Goal: Task Accomplishment & Management: Complete application form

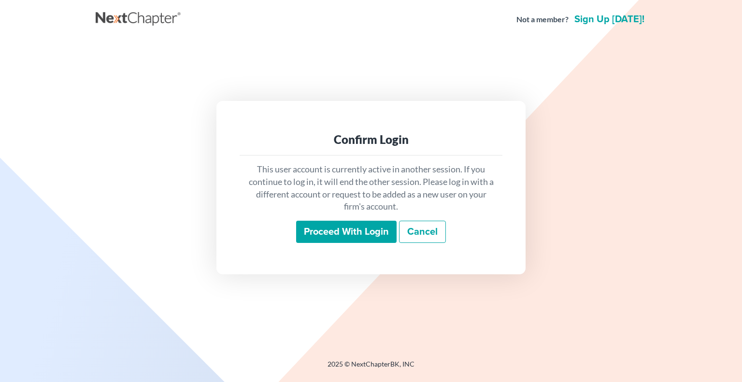
click at [348, 231] on input "Proceed with login" at bounding box center [346, 232] width 101 height 22
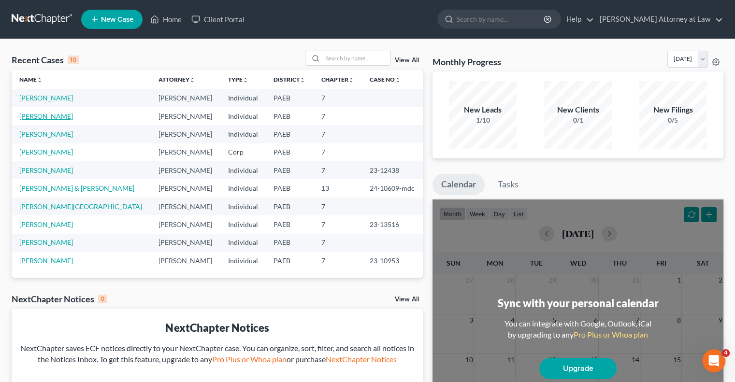
click at [54, 118] on link "[PERSON_NAME]" at bounding box center [46, 116] width 54 height 8
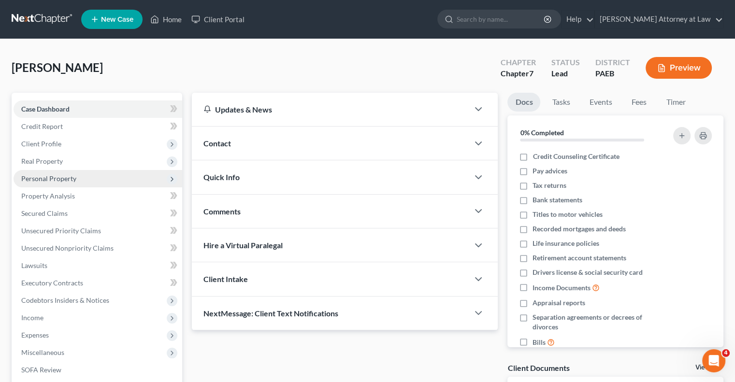
click at [54, 181] on span "Personal Property" at bounding box center [48, 178] width 55 height 8
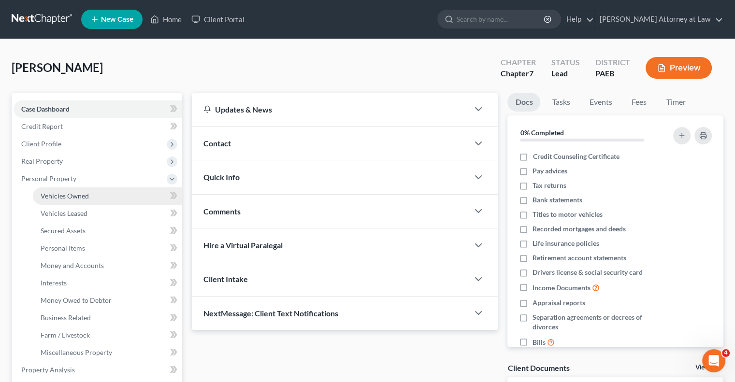
click at [67, 198] on span "Vehicles Owned" at bounding box center [65, 196] width 48 height 8
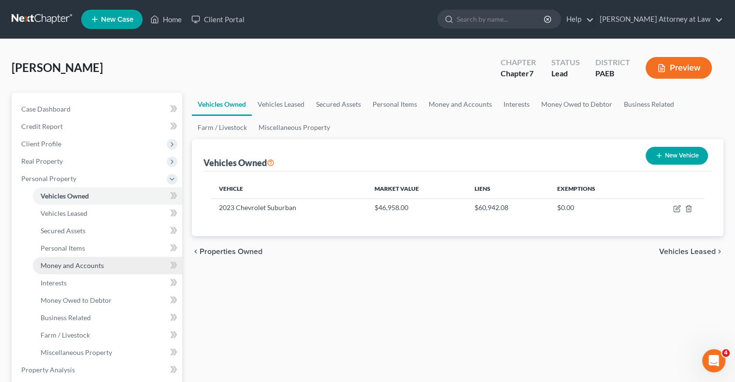
click at [76, 266] on span "Money and Accounts" at bounding box center [72, 265] width 63 height 8
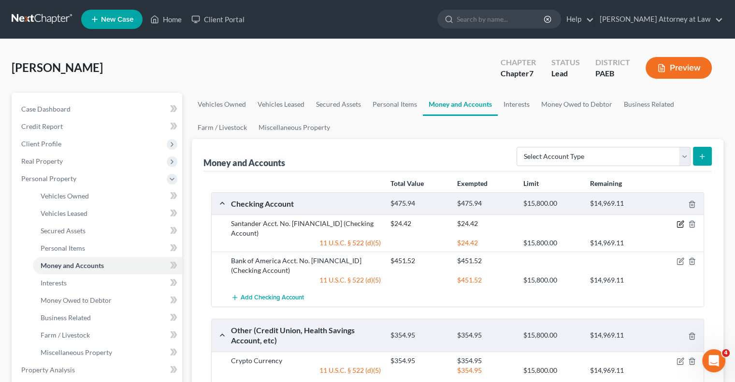
click at [680, 224] on icon "button" at bounding box center [681, 224] width 8 height 8
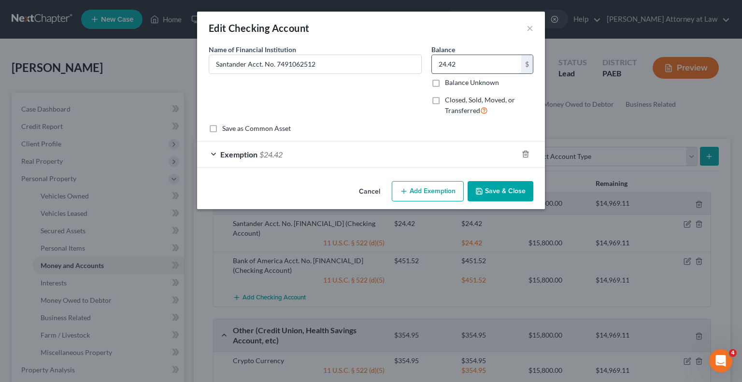
click at [471, 68] on input "24.42" at bounding box center [476, 64] width 89 height 18
type input "368.66"
click at [216, 152] on div "Exemption $24.42" at bounding box center [357, 155] width 321 height 26
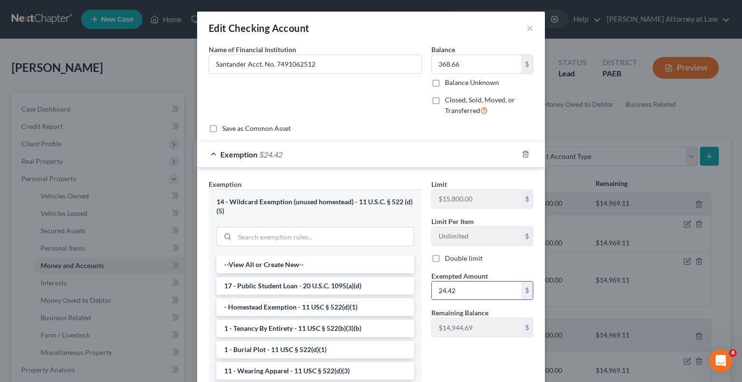
click at [463, 290] on input "24.42" at bounding box center [476, 291] width 89 height 18
type input "368.66"
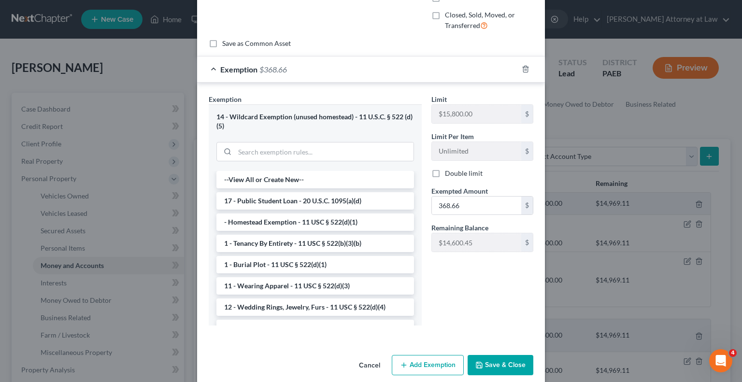
scroll to position [92, 0]
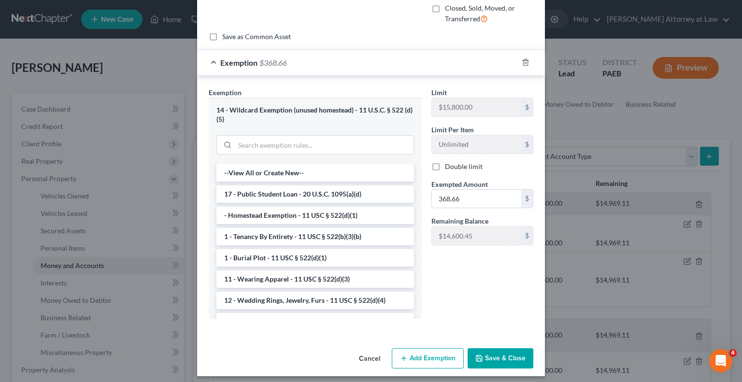
click at [508, 357] on button "Save & Close" at bounding box center [501, 358] width 66 height 20
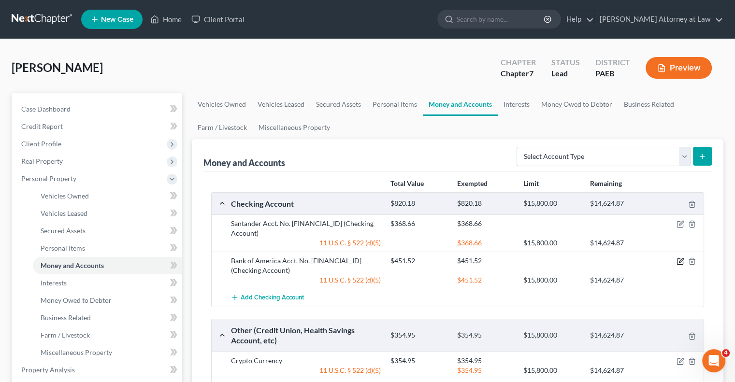
click at [678, 261] on icon "button" at bounding box center [681, 262] width 8 height 8
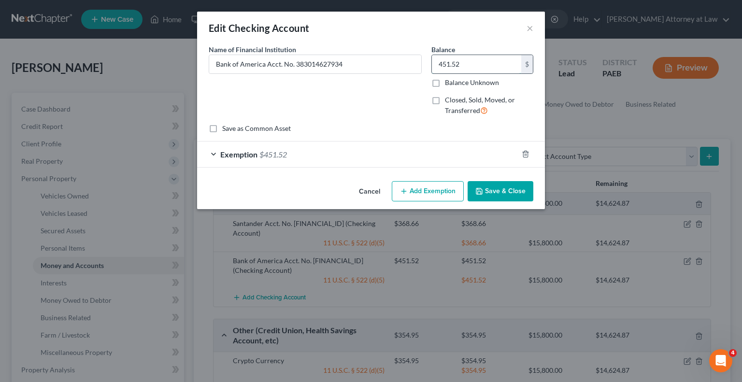
click at [466, 60] on input "451.52" at bounding box center [476, 64] width 89 height 18
type input "34.33"
click at [213, 153] on div "Exemption $451.52" at bounding box center [357, 155] width 321 height 26
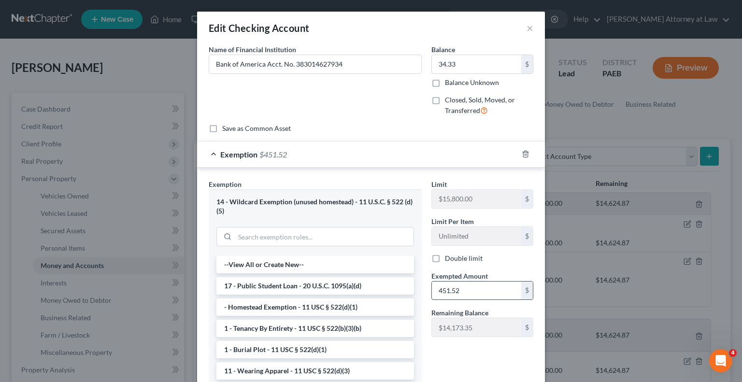
click at [477, 293] on input "451.52" at bounding box center [476, 291] width 89 height 18
type input "34.33"
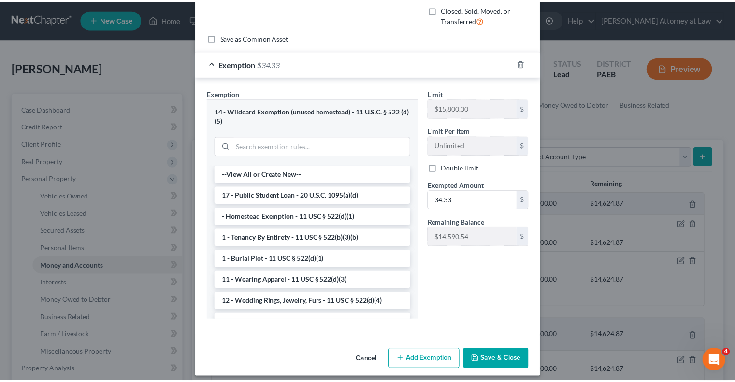
scroll to position [97, 0]
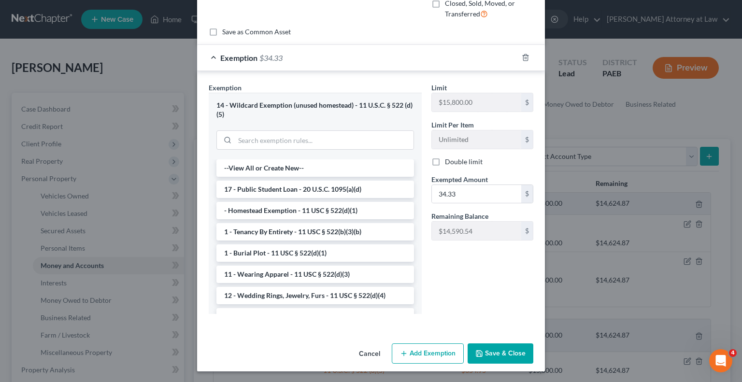
click at [506, 355] on button "Save & Close" at bounding box center [501, 354] width 66 height 20
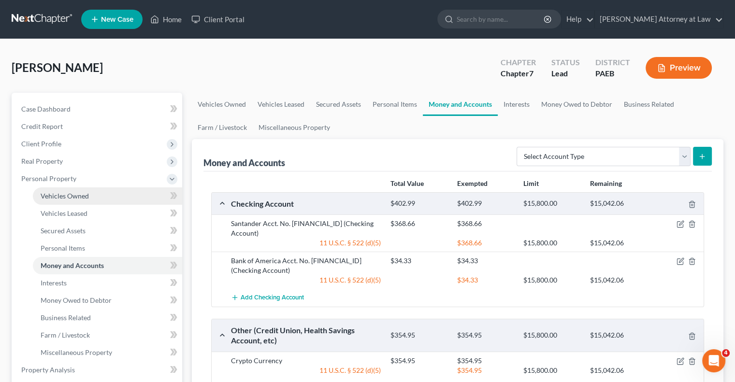
click at [94, 201] on link "Vehicles Owned" at bounding box center [107, 195] width 149 height 17
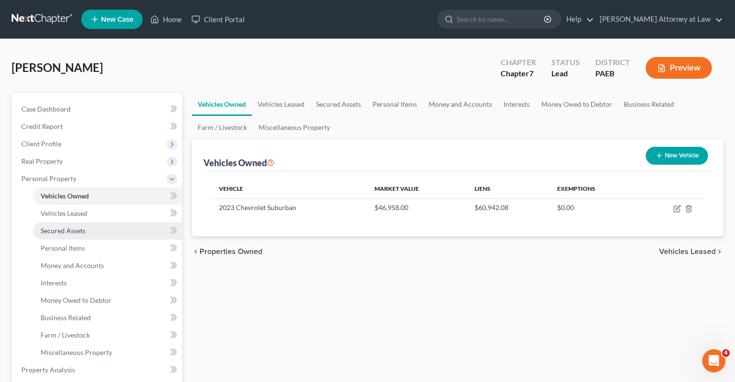
click at [87, 237] on link "Secured Assets" at bounding box center [107, 230] width 149 height 17
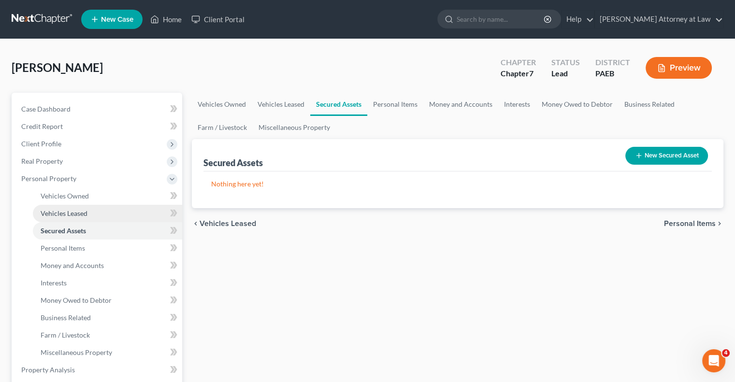
click at [82, 216] on span "Vehicles Leased" at bounding box center [64, 213] width 47 height 8
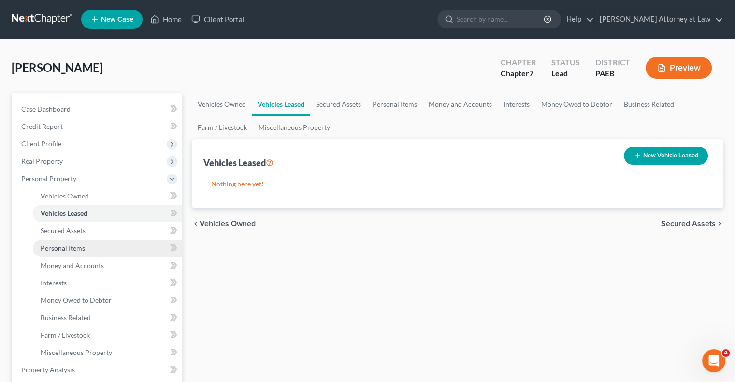
click at [75, 252] on link "Personal Items" at bounding box center [107, 248] width 149 height 17
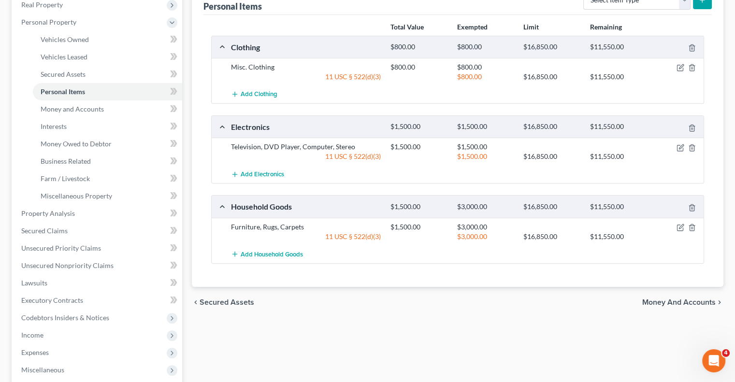
scroll to position [187, 0]
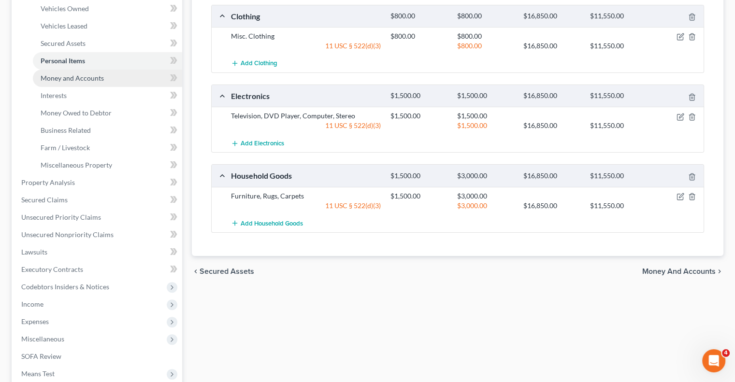
click at [121, 77] on link "Money and Accounts" at bounding box center [107, 78] width 149 height 17
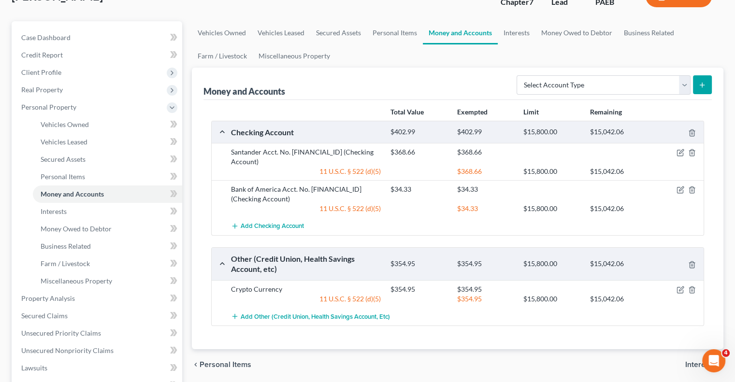
scroll to position [73, 0]
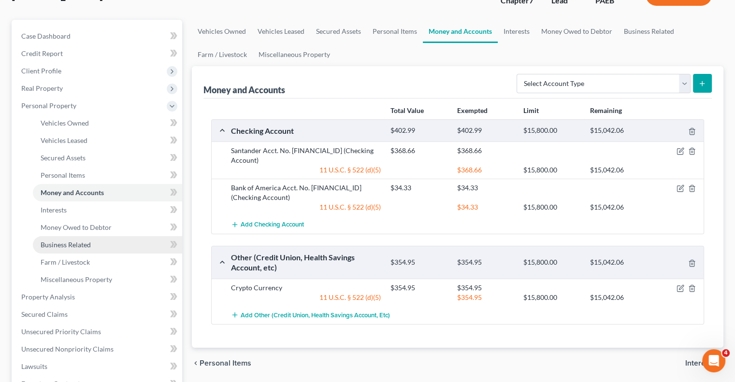
click at [106, 241] on link "Business Related" at bounding box center [107, 244] width 149 height 17
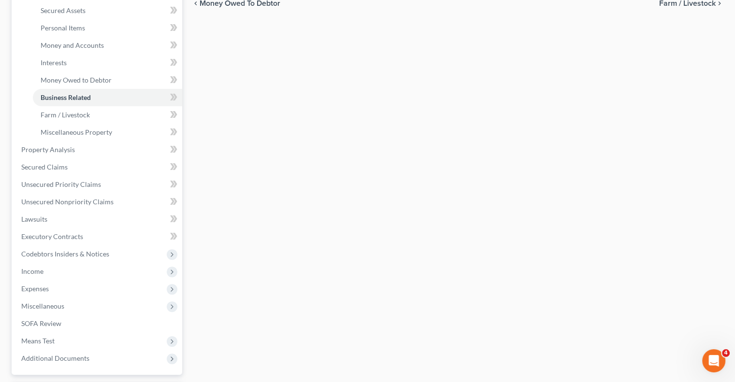
scroll to position [304, 0]
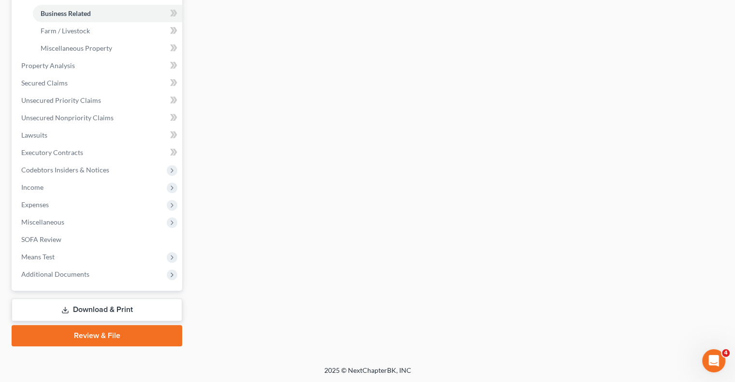
click at [91, 309] on link "Download & Print" at bounding box center [97, 310] width 171 height 23
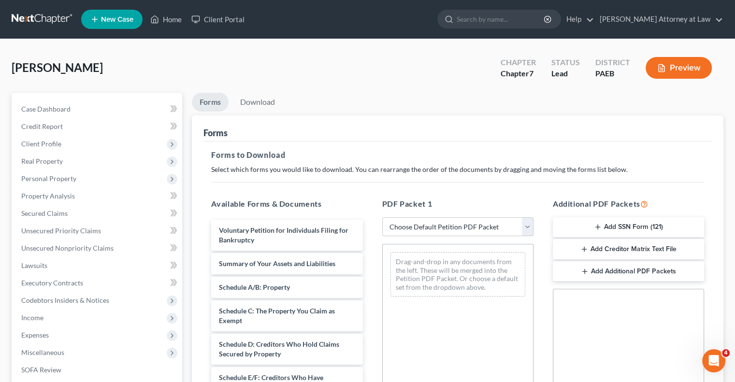
click at [526, 228] on select "Choose Default Petition PDF Packet Complete Bankruptcy Petition (all forms and …" at bounding box center [457, 226] width 151 height 19
select select "0"
click at [382, 217] on select "Choose Default Petition PDF Packet Complete Bankruptcy Petition (all forms and …" at bounding box center [457, 226] width 151 height 19
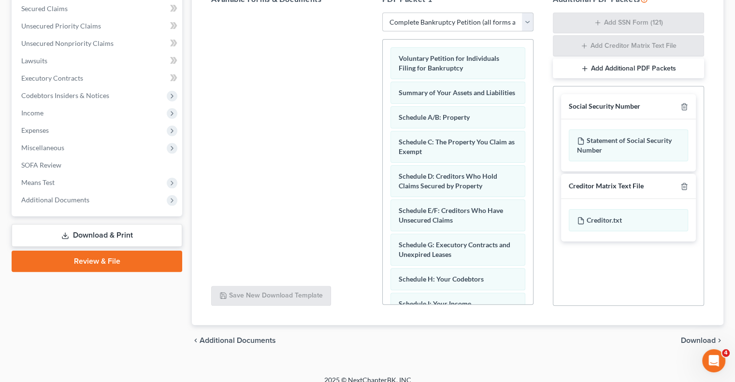
scroll to position [215, 0]
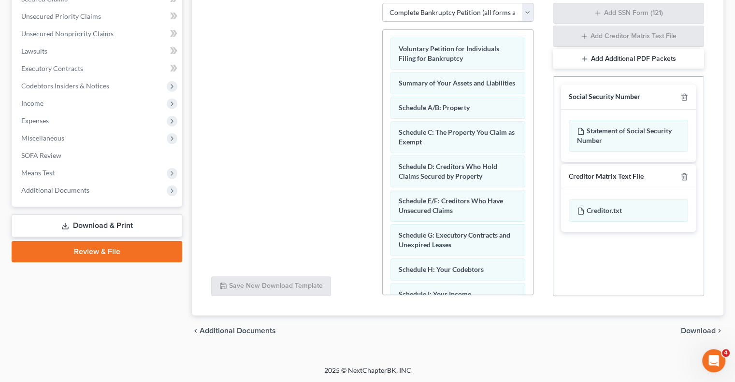
click at [699, 327] on span "Download" at bounding box center [698, 331] width 35 height 8
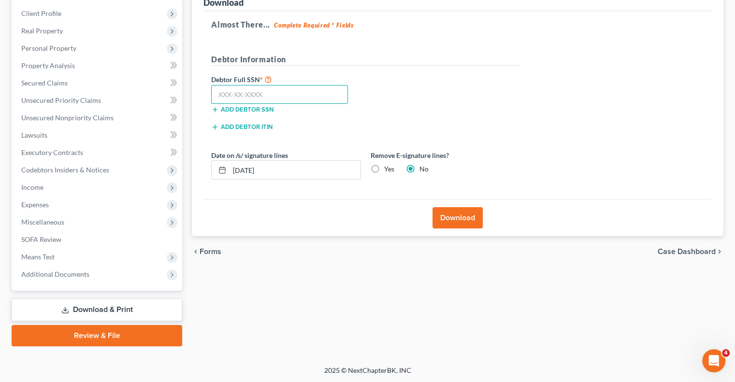
click at [277, 93] on input "text" at bounding box center [279, 94] width 137 height 19
type input "051-78-0984"
click at [282, 172] on input "[DATE]" at bounding box center [295, 170] width 131 height 18
type input "0"
click at [464, 216] on button "Download" at bounding box center [457, 217] width 50 height 21
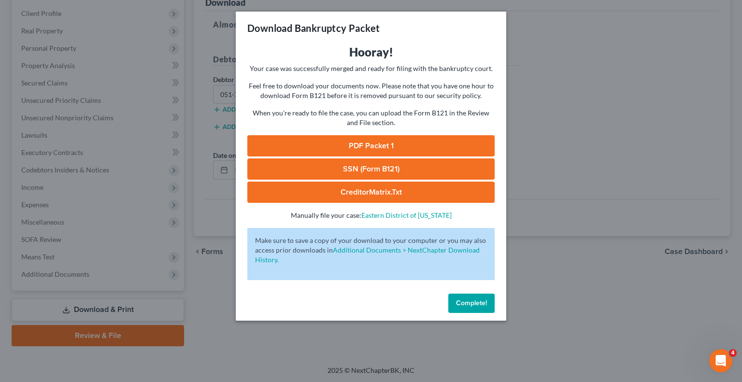
click at [385, 148] on link "PDF Packet 1" at bounding box center [370, 145] width 247 height 21
click at [462, 303] on span "Complete!" at bounding box center [471, 303] width 31 height 8
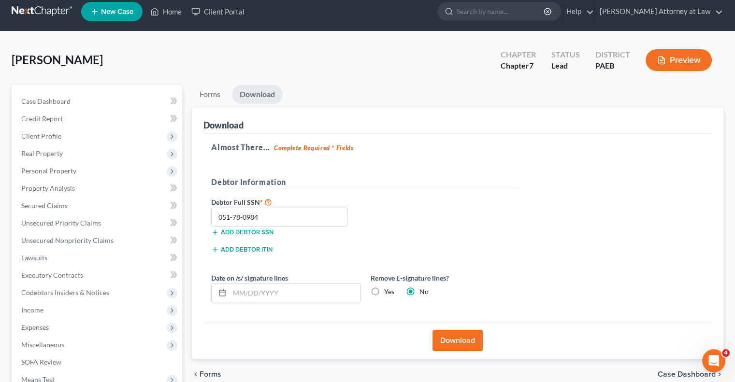
scroll to position [0, 0]
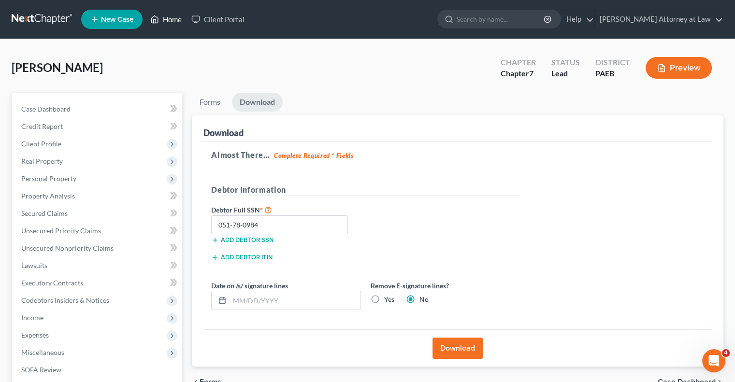
click at [172, 22] on link "Home" at bounding box center [165, 19] width 41 height 17
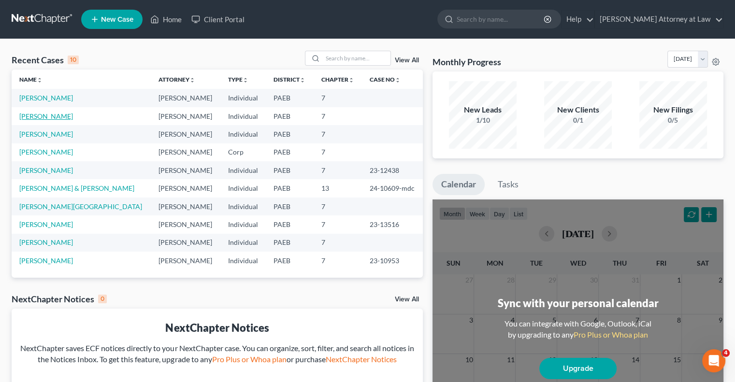
click at [60, 117] on link "[PERSON_NAME]" at bounding box center [46, 116] width 54 height 8
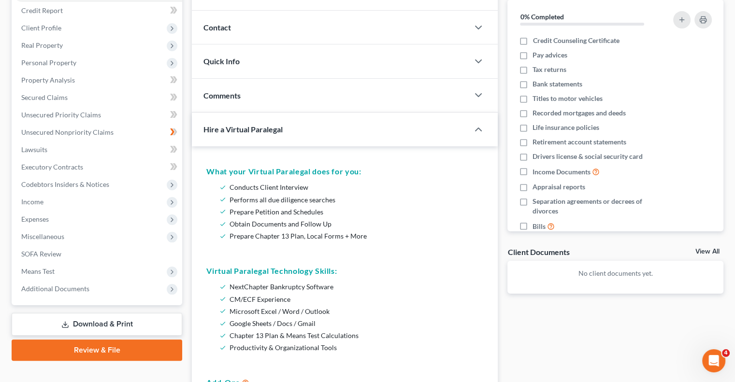
scroll to position [122, 0]
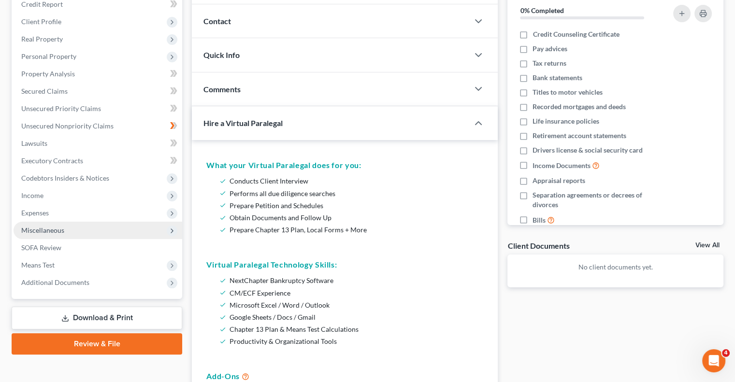
click at [170, 231] on icon at bounding box center [172, 231] width 8 height 8
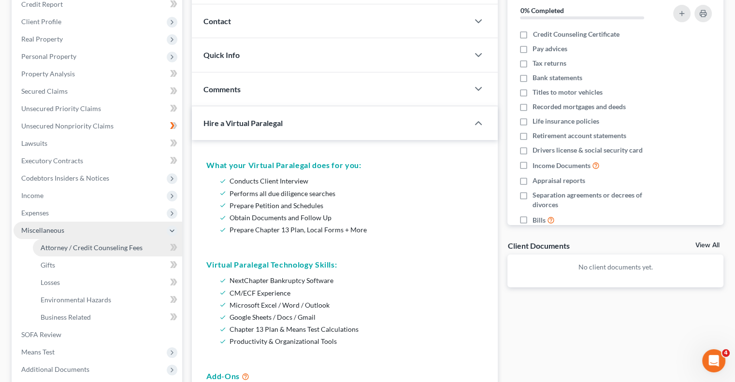
click at [148, 249] on link "Attorney / Credit Counseling Fees" at bounding box center [107, 247] width 149 height 17
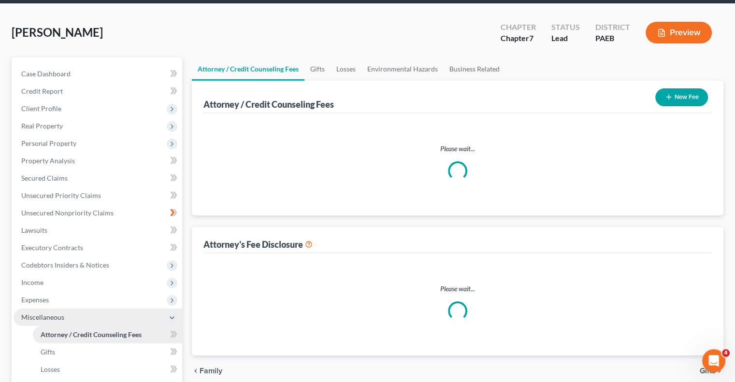
select select "0"
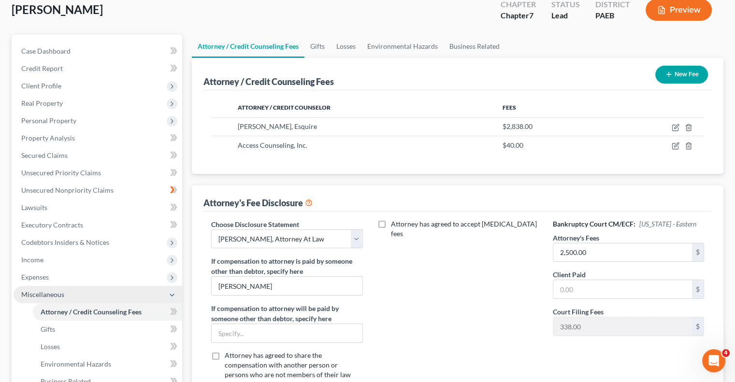
scroll to position [70, 0]
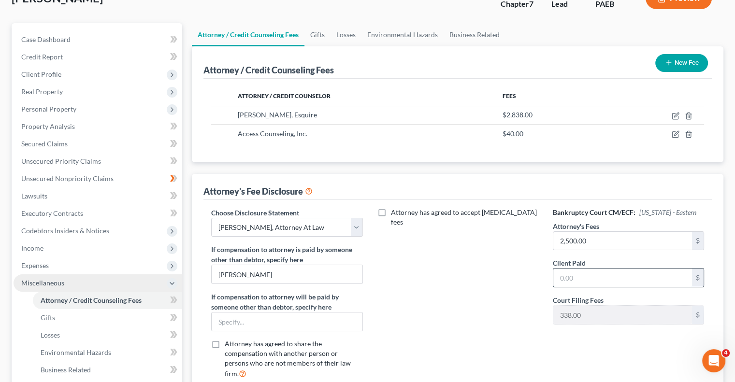
click at [602, 282] on input "text" at bounding box center [622, 278] width 139 height 18
type input "2,500"
click at [495, 322] on div "Attorney has agreed to accept [MEDICAL_DATA] fees" at bounding box center [458, 297] width 171 height 179
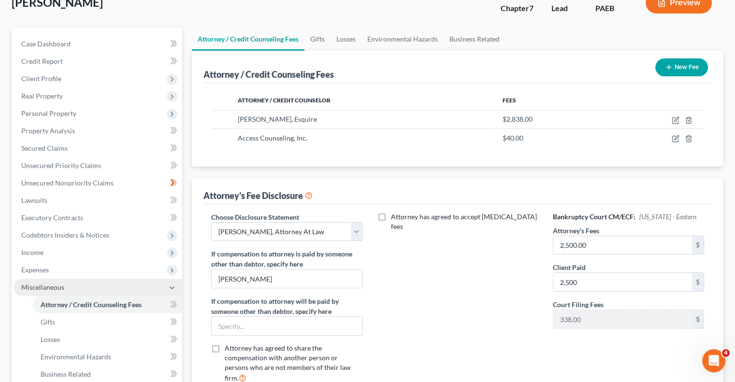
scroll to position [63, 0]
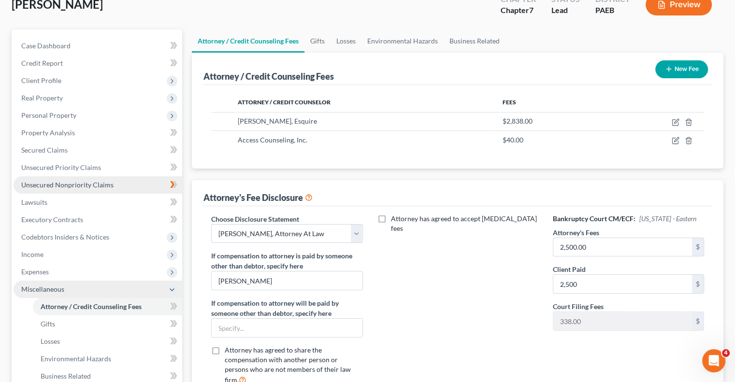
click at [101, 184] on span "Unsecured Nonpriority Claims" at bounding box center [67, 185] width 92 height 8
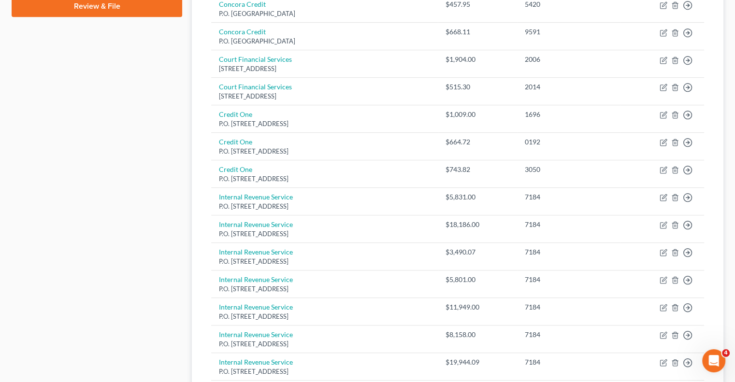
scroll to position [361, 0]
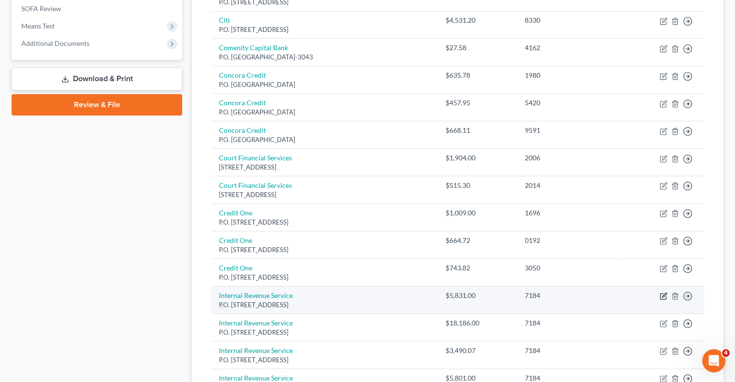
click at [665, 295] on icon "button" at bounding box center [663, 297] width 6 height 6
select select "39"
select select "7"
select select "0"
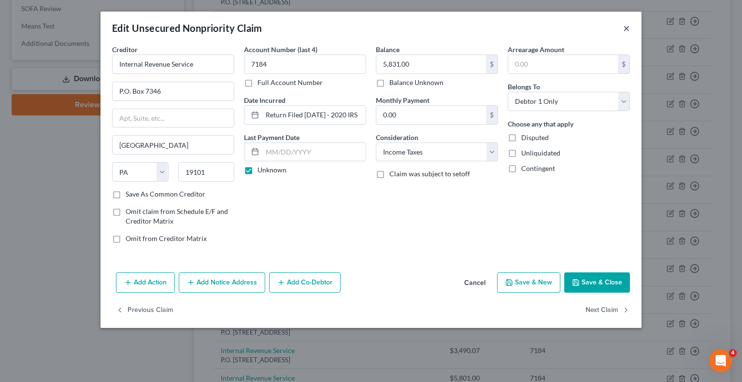
click at [628, 29] on button "×" at bounding box center [626, 28] width 7 height 12
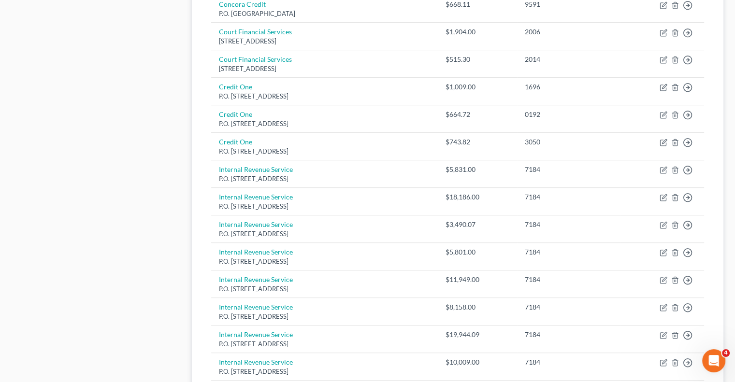
scroll to position [495, 0]
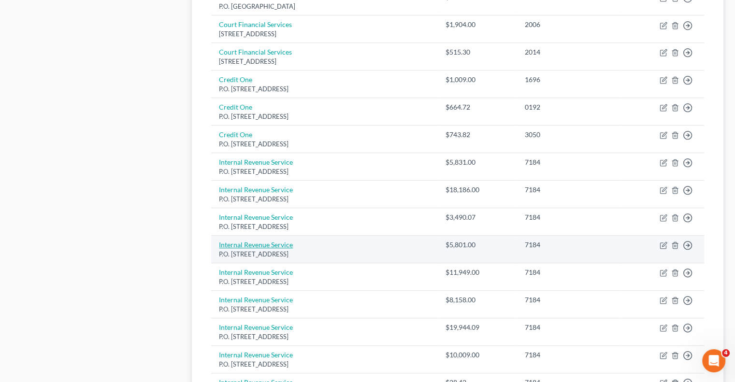
click at [274, 242] on link "Internal Revenue Service" at bounding box center [256, 245] width 74 height 8
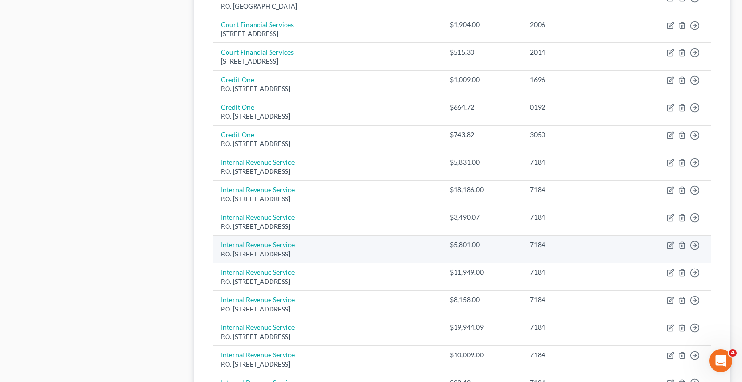
select select "39"
select select "7"
select select "0"
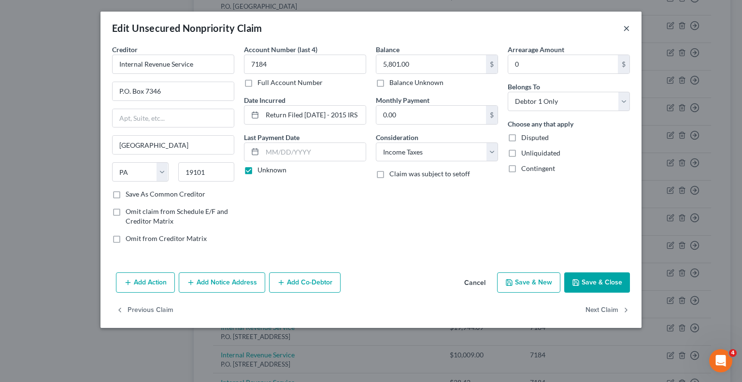
click at [624, 29] on button "×" at bounding box center [626, 28] width 7 height 12
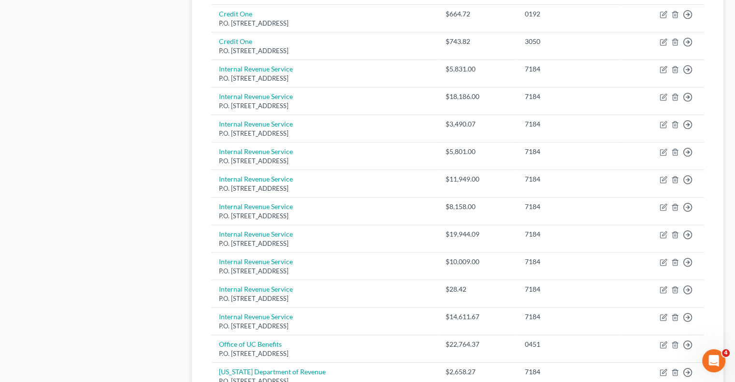
scroll to position [590, 0]
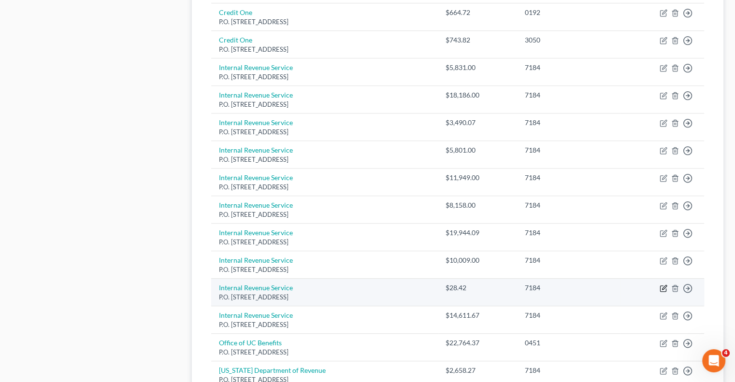
click at [661, 285] on icon "button" at bounding box center [664, 289] width 8 height 8
select select "39"
select select "7"
select select "0"
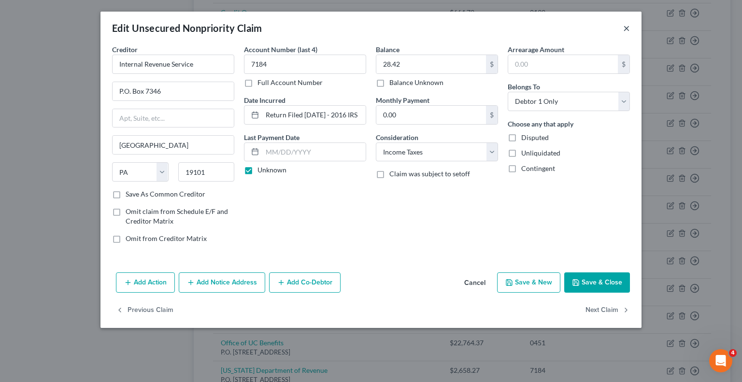
click at [624, 26] on button "×" at bounding box center [626, 28] width 7 height 12
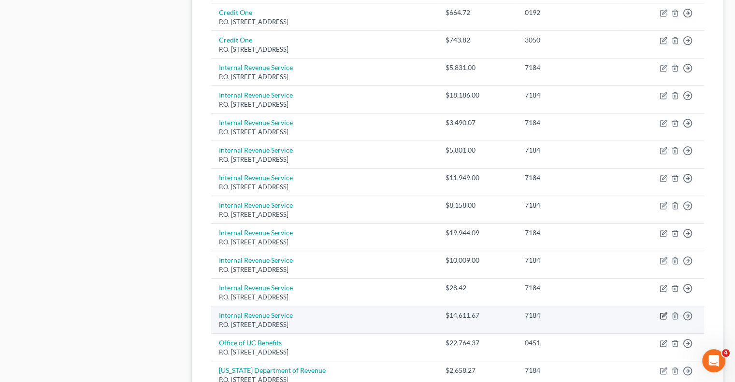
click at [663, 313] on icon "button" at bounding box center [664, 315] width 4 height 4
select select "39"
select select "7"
select select "0"
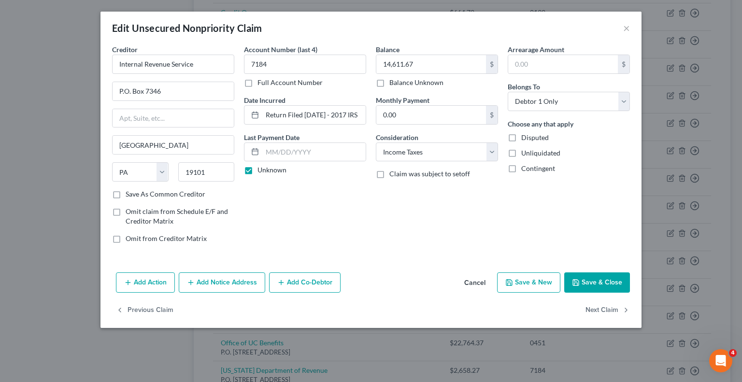
click at [599, 278] on button "Save & Close" at bounding box center [597, 283] width 66 height 20
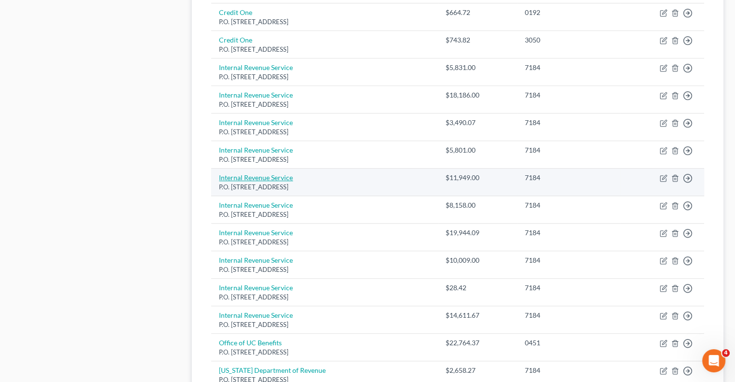
click at [281, 177] on link "Internal Revenue Service" at bounding box center [256, 177] width 74 height 8
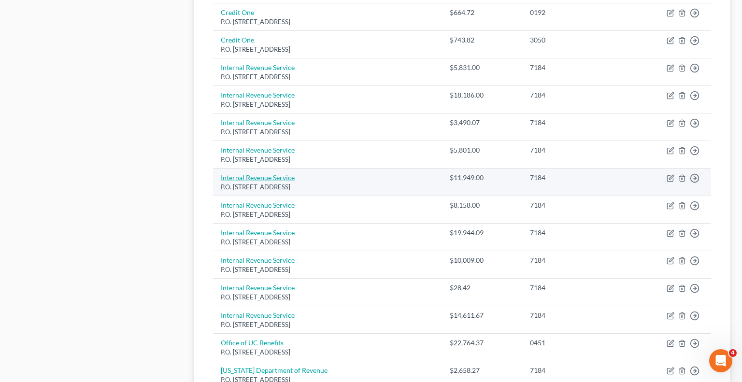
select select "39"
select select "7"
select select "0"
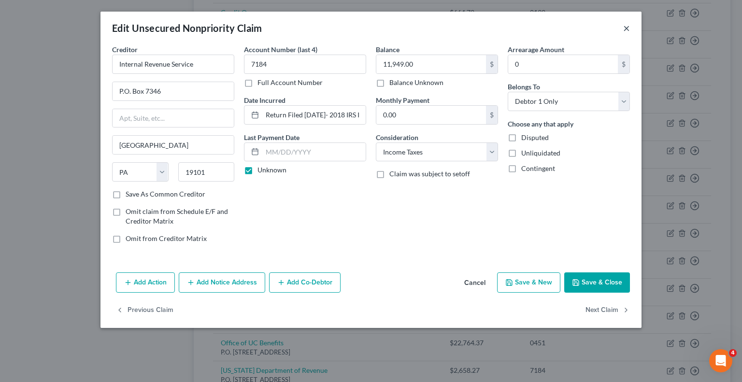
click at [626, 30] on button "×" at bounding box center [626, 28] width 7 height 12
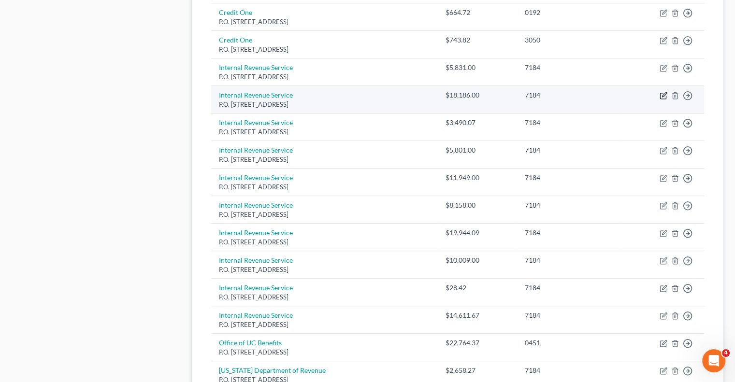
click at [663, 94] on icon "button" at bounding box center [664, 95] width 4 height 4
select select "39"
select select "7"
select select "0"
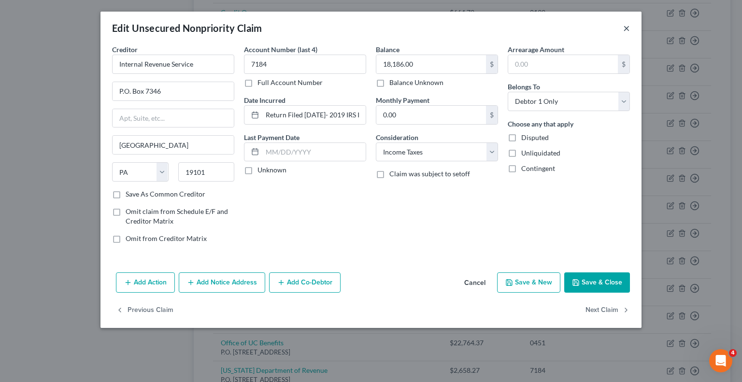
click at [625, 32] on button "×" at bounding box center [626, 28] width 7 height 12
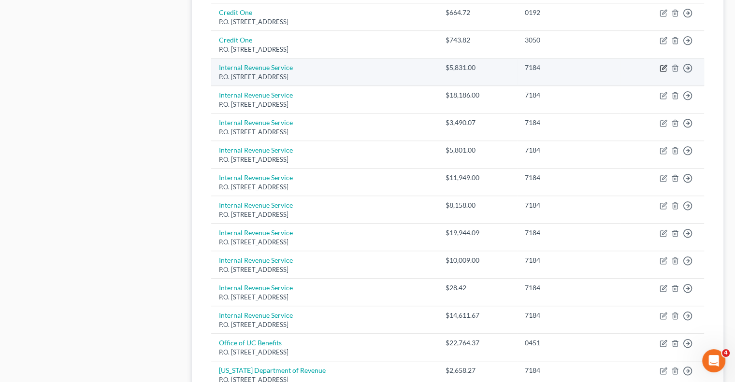
click at [662, 66] on icon "button" at bounding box center [664, 68] width 8 height 8
select select "39"
select select "7"
select select "0"
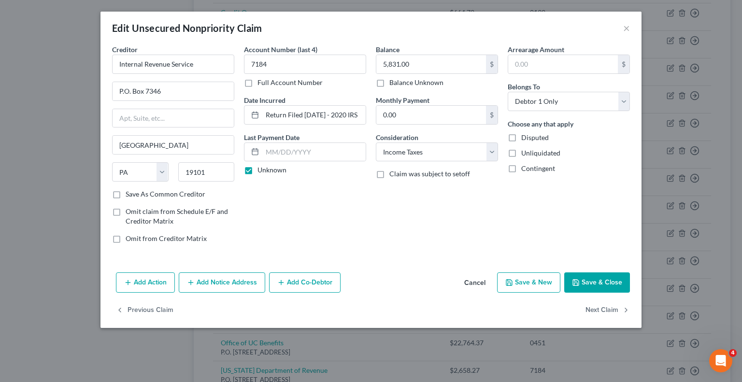
click at [608, 281] on button "Save & Close" at bounding box center [597, 283] width 66 height 20
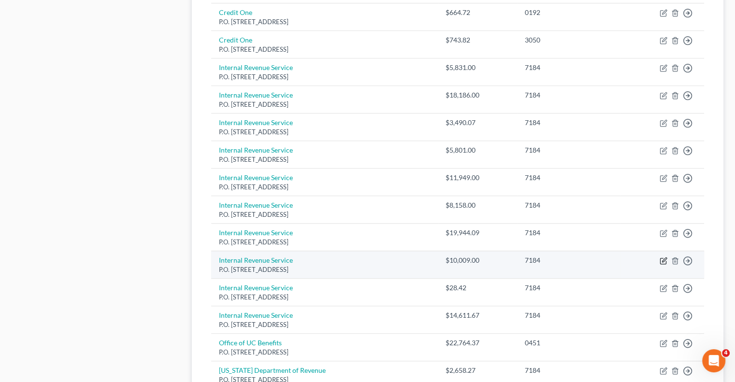
click at [663, 258] on icon "button" at bounding box center [664, 260] width 4 height 4
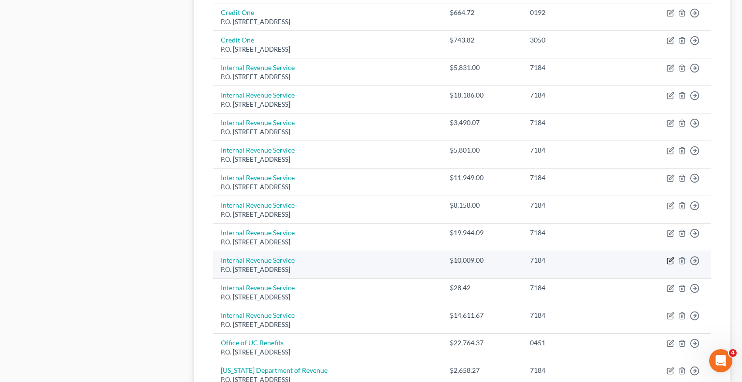
select select "39"
select select "7"
select select "0"
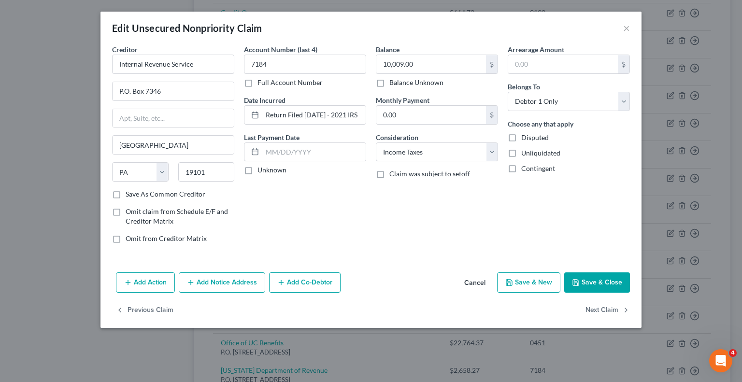
click at [609, 283] on button "Save & Close" at bounding box center [597, 283] width 66 height 20
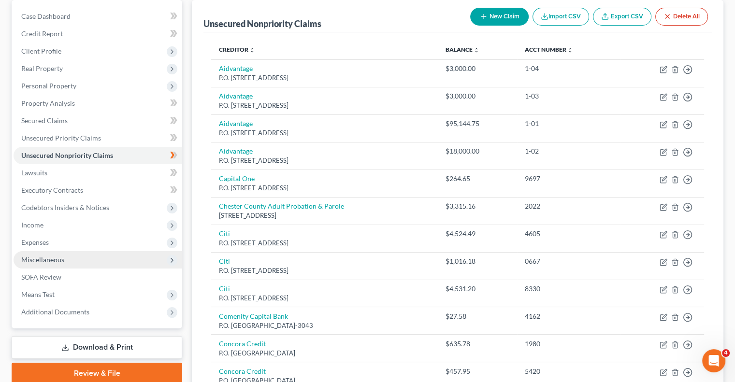
scroll to position [91, 0]
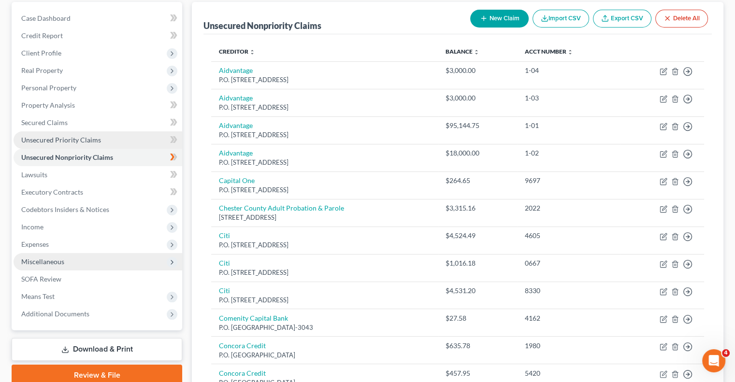
click at [102, 138] on link "Unsecured Priority Claims" at bounding box center [98, 139] width 169 height 17
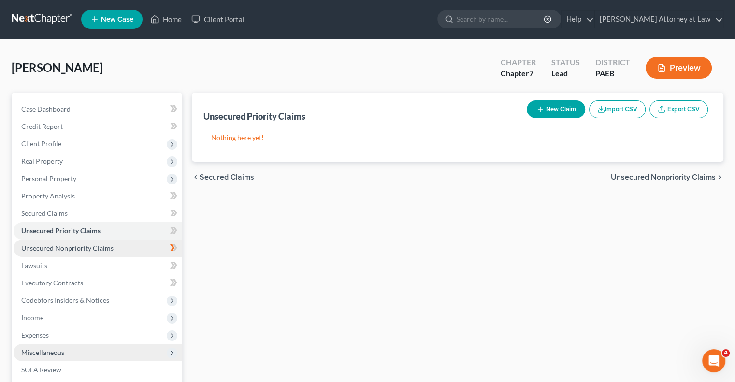
click at [90, 252] on span "Unsecured Nonpriority Claims" at bounding box center [67, 248] width 92 height 8
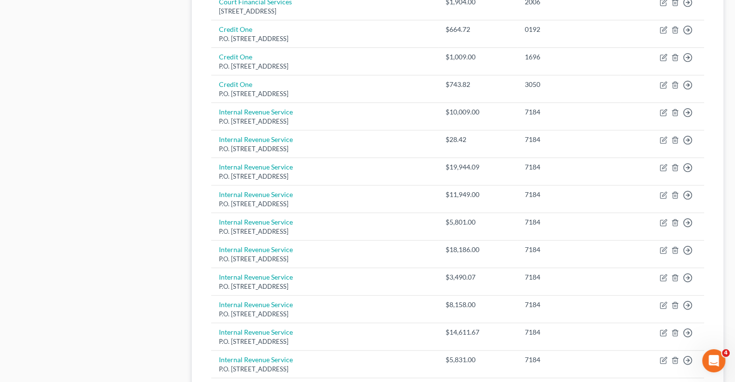
scroll to position [576, 0]
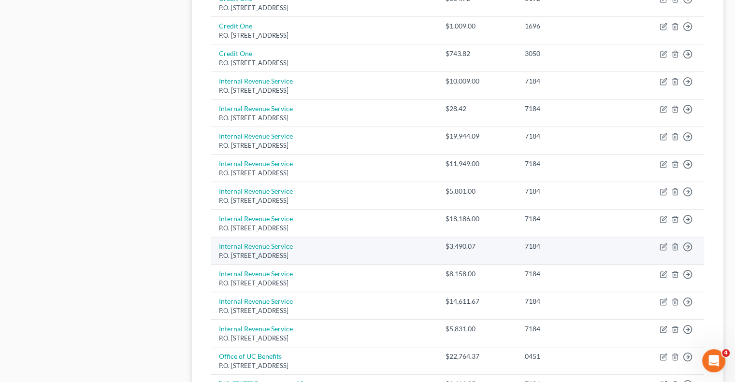
click at [658, 245] on td "Move to D Move to E Move to G Move to Notice Only" at bounding box center [662, 251] width 84 height 28
click at [661, 245] on icon "button" at bounding box center [664, 247] width 8 height 8
select select "39"
select select "7"
select select "0"
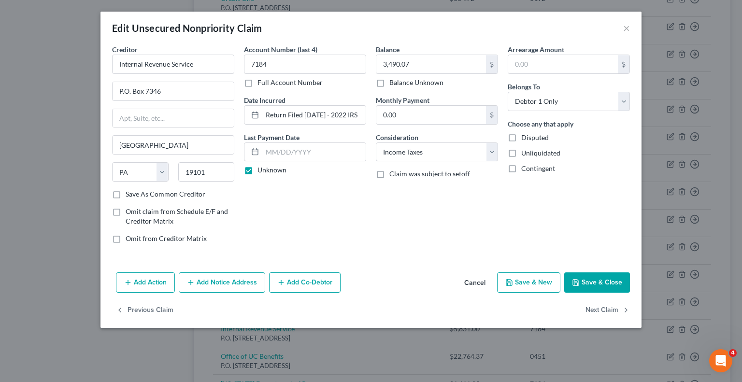
click at [592, 284] on button "Save & Close" at bounding box center [597, 283] width 66 height 20
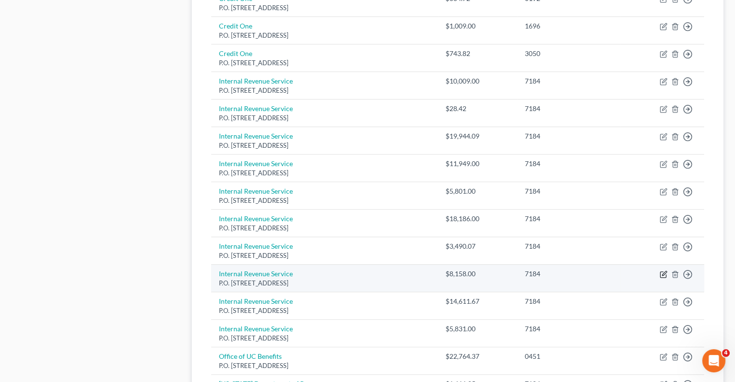
click at [664, 272] on icon "button" at bounding box center [664, 273] width 4 height 4
select select "39"
select select "7"
select select "0"
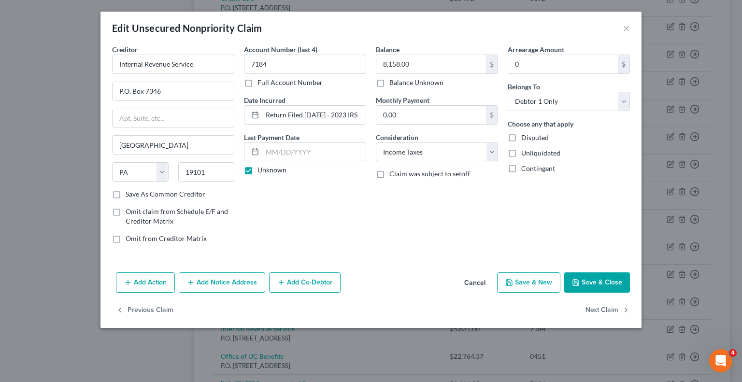
click at [617, 275] on button "Save & Close" at bounding box center [597, 283] width 66 height 20
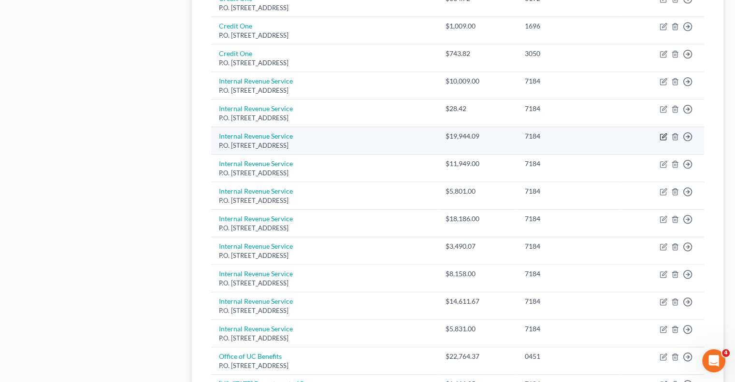
click at [660, 137] on icon "button" at bounding box center [663, 137] width 6 height 6
select select "39"
select select "7"
select select "0"
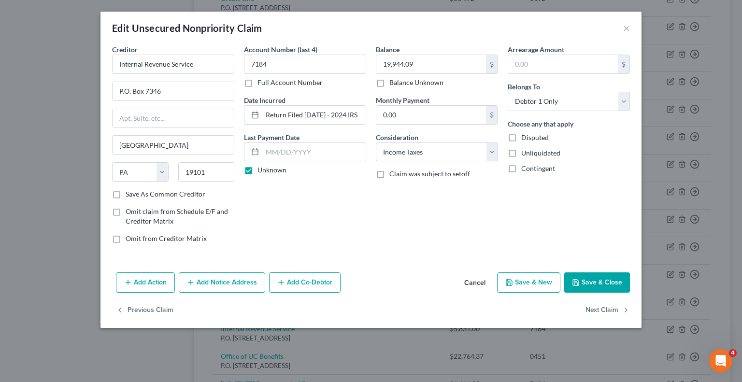
click at [591, 282] on button "Save & Close" at bounding box center [597, 283] width 66 height 20
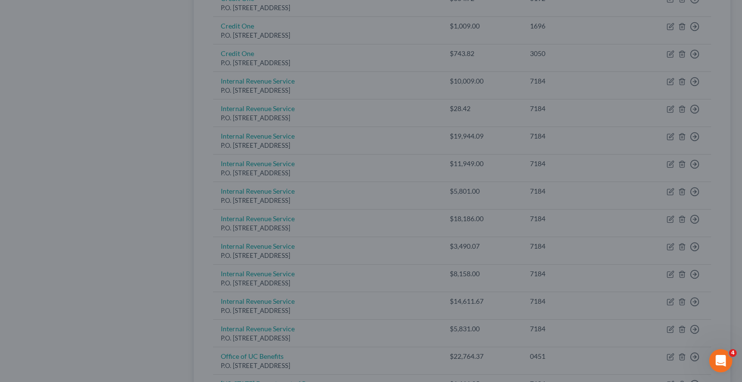
type input "0"
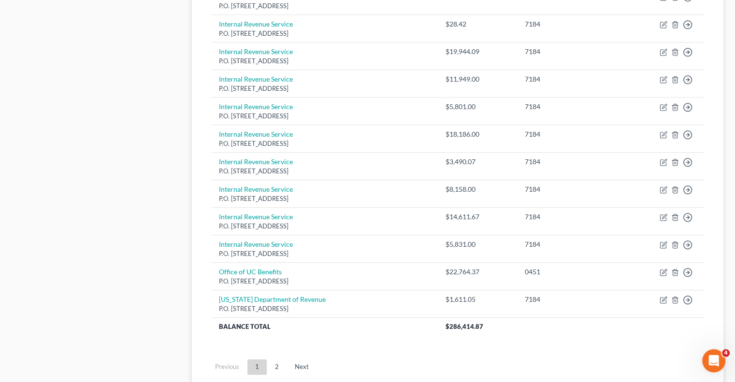
scroll to position [664, 0]
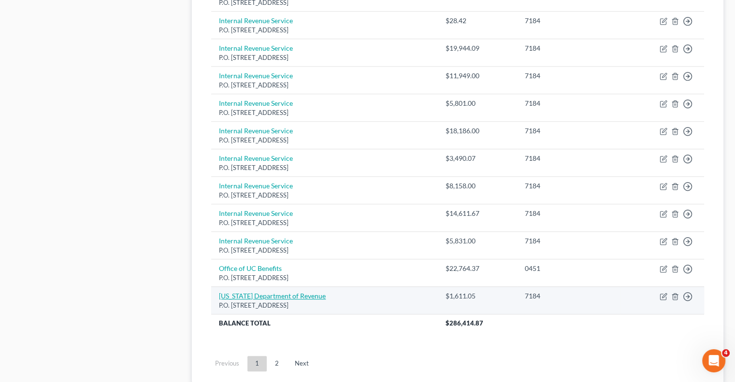
click at [310, 292] on link "[US_STATE] Department of Revenue" at bounding box center [272, 296] width 107 height 8
select select "39"
select select "7"
select select "0"
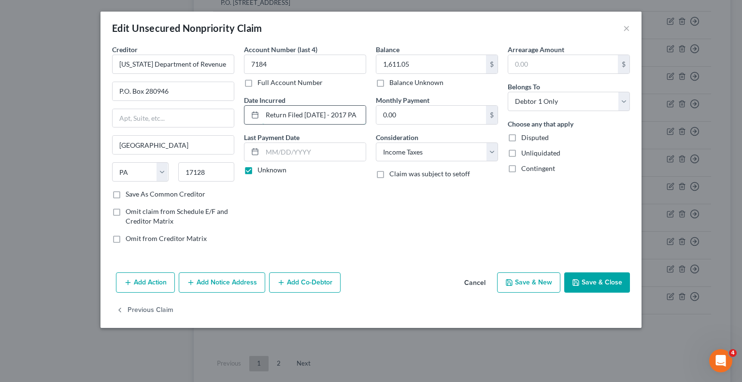
click at [327, 117] on input "Return Filed [DATE] - 2017 PA Income Taxes" at bounding box center [313, 115] width 103 height 18
type input "Return Filed [DATE] - 2017 PA Income Taxes"
click at [593, 282] on button "Save & Close" at bounding box center [597, 283] width 66 height 20
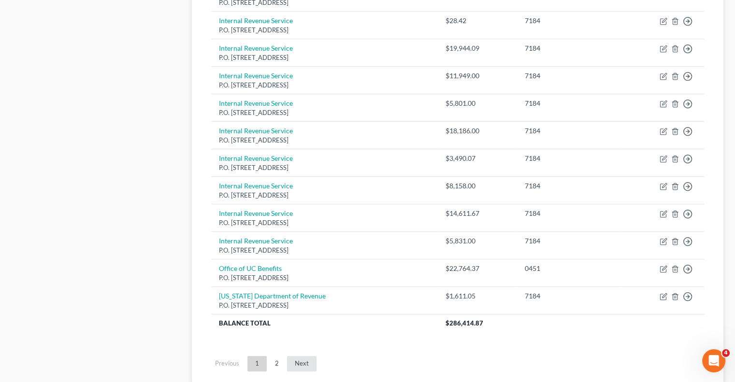
click at [305, 360] on link "Next" at bounding box center [301, 363] width 29 height 15
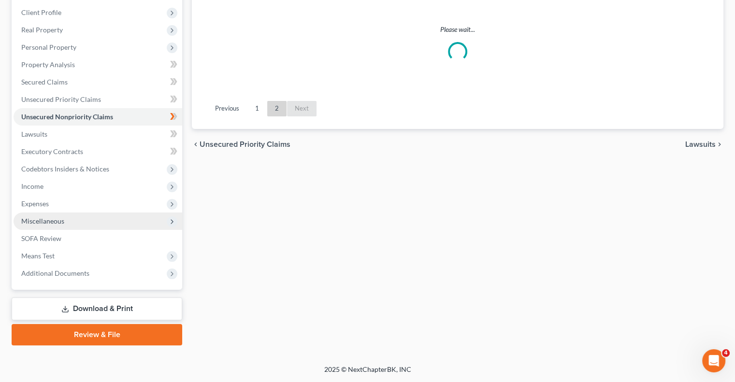
scroll to position [130, 0]
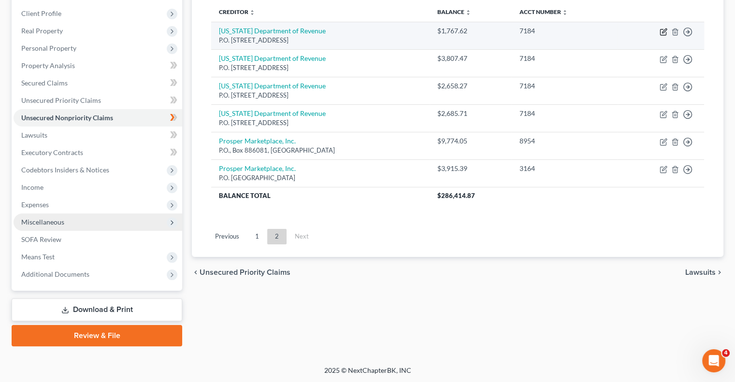
click at [661, 29] on icon "button" at bounding box center [664, 32] width 8 height 8
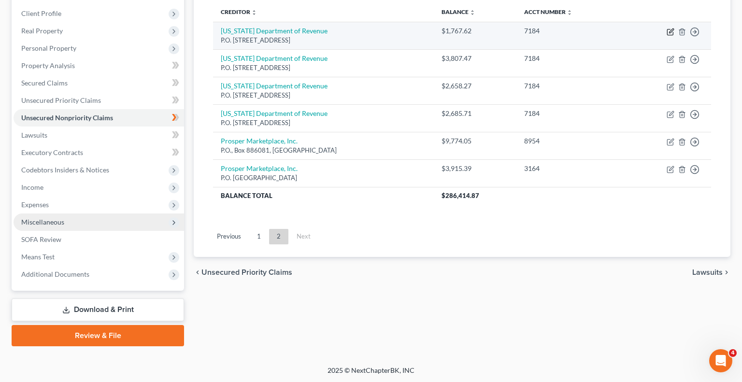
select select "39"
select select "7"
select select "0"
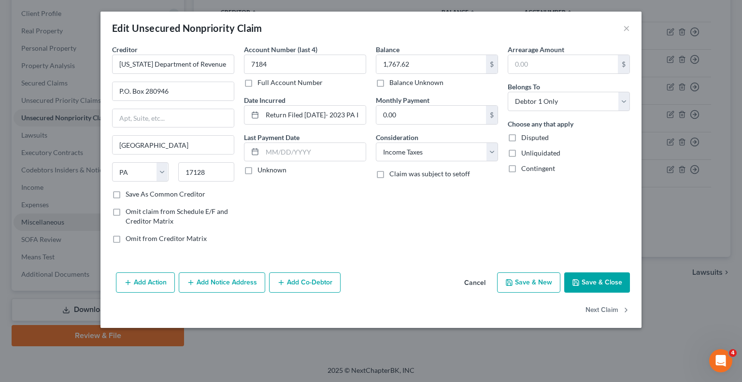
click at [622, 27] on div "Edit Unsecured Nonpriority Claim ×" at bounding box center [371, 28] width 541 height 33
click at [609, 282] on button "Save & Close" at bounding box center [597, 283] width 66 height 20
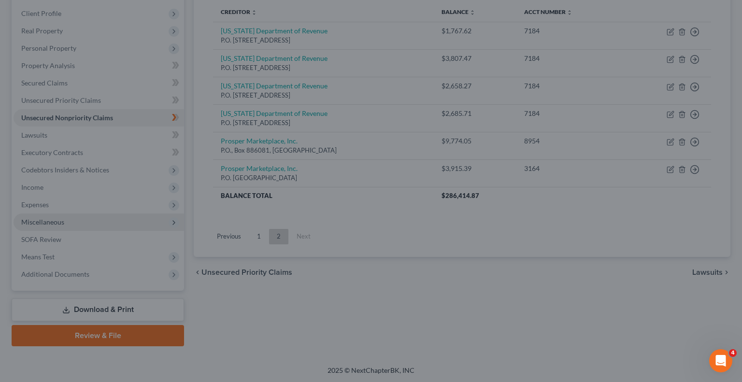
type input "0"
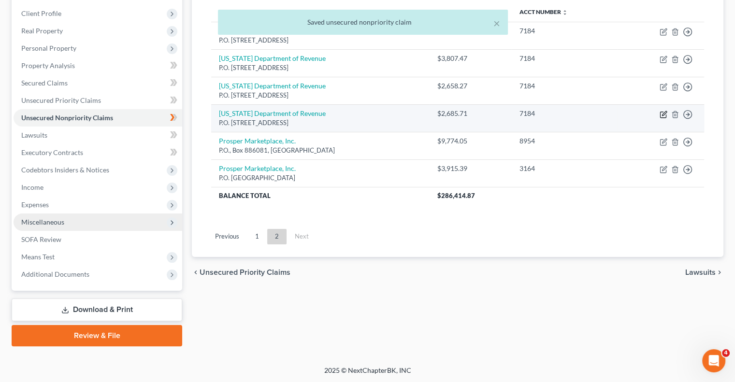
click at [663, 114] on icon "button" at bounding box center [664, 115] width 8 height 8
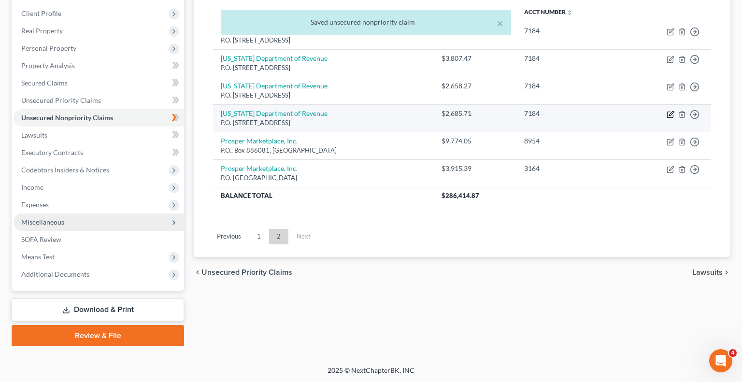
select select "39"
select select "7"
select select "0"
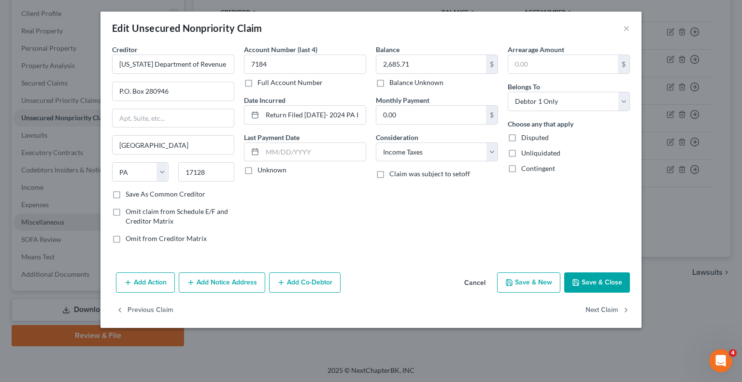
click at [614, 281] on button "Save & Close" at bounding box center [597, 283] width 66 height 20
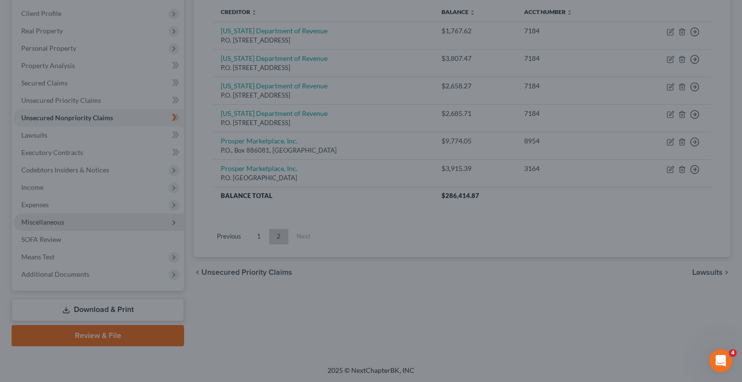
type input "0"
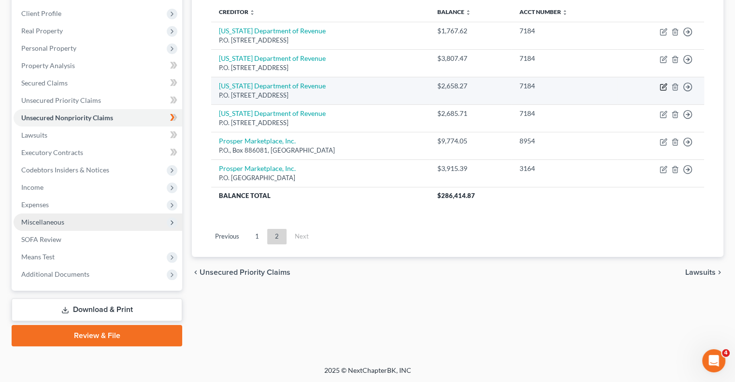
click at [663, 88] on icon "button" at bounding box center [664, 87] width 8 height 8
select select "39"
select select "7"
select select "0"
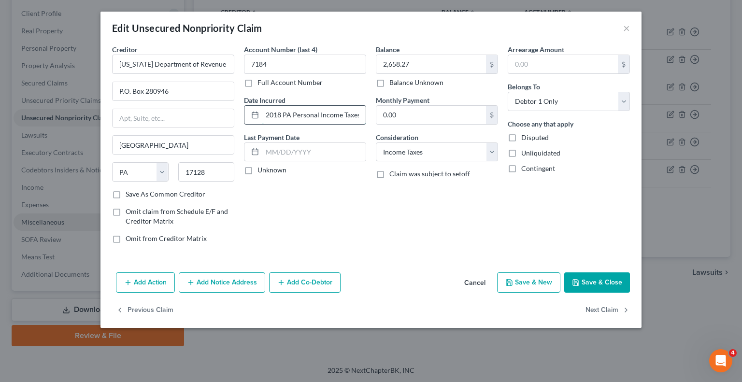
click at [361, 117] on input "2018 PA Personal Income Taxes - Filed [DATE]" at bounding box center [313, 115] width 103 height 18
click at [597, 280] on button "Save & Close" at bounding box center [597, 283] width 66 height 20
type input "0"
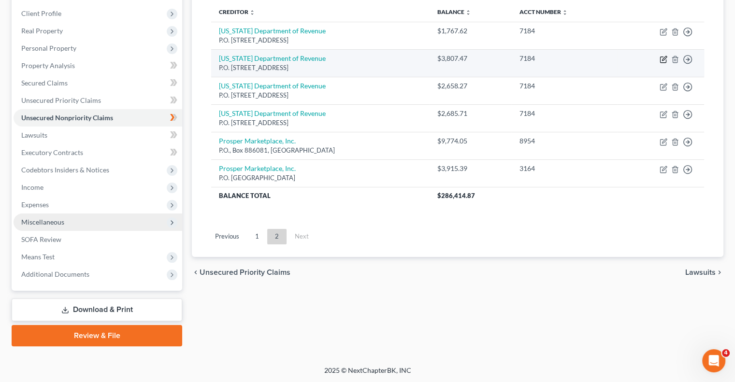
click at [661, 58] on icon "button" at bounding box center [664, 60] width 8 height 8
select select "39"
select select "7"
select select "0"
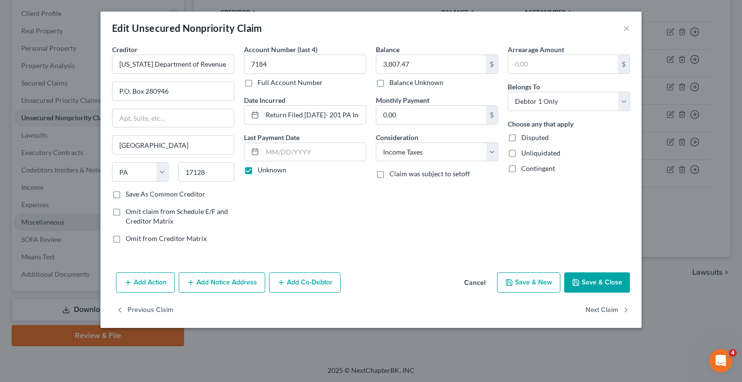
click at [596, 287] on button "Save & Close" at bounding box center [597, 283] width 66 height 20
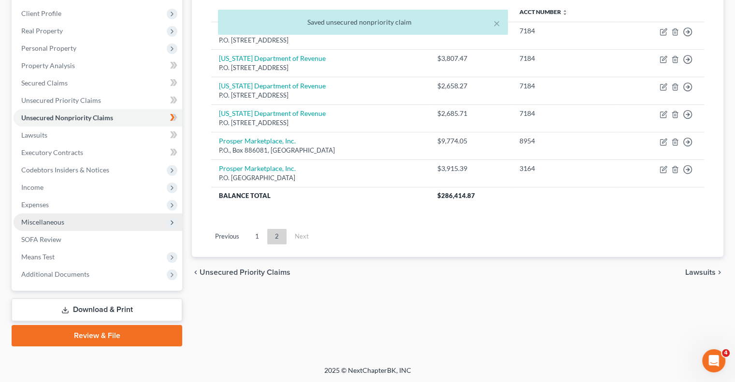
click at [118, 222] on span "Miscellaneous" at bounding box center [98, 222] width 169 height 17
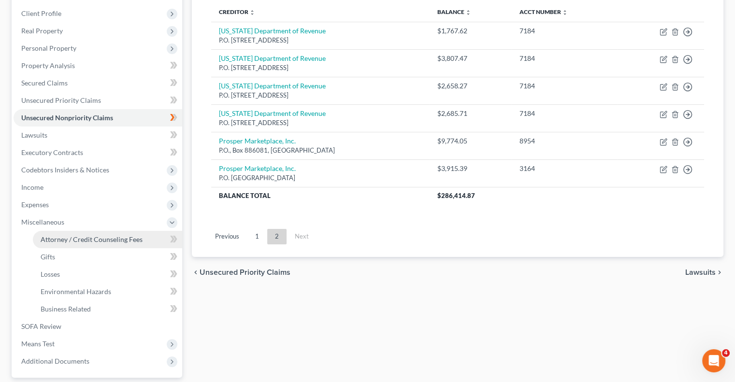
click at [120, 239] on span "Attorney / Credit Counseling Fees" at bounding box center [92, 239] width 102 height 8
select select "0"
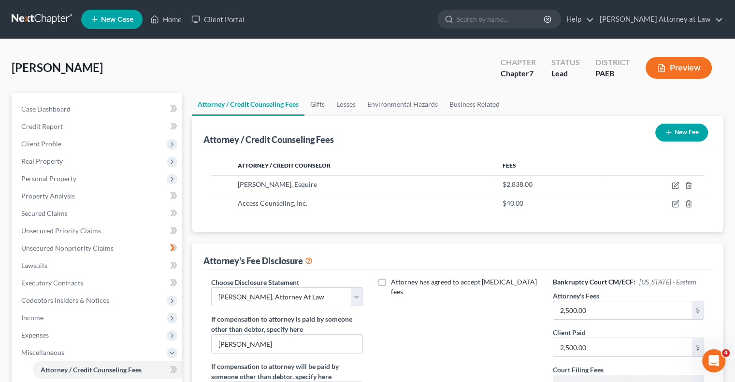
click at [696, 66] on button "Preview" at bounding box center [679, 68] width 66 height 22
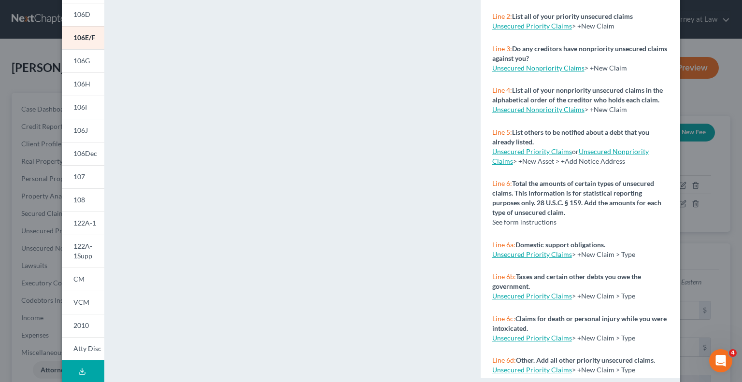
scroll to position [162, 0]
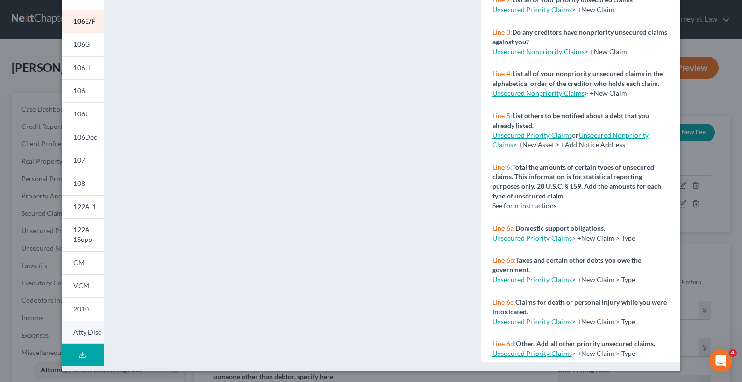
click at [83, 330] on span "Atty Disc" at bounding box center [87, 332] width 28 height 8
